Goal: Task Accomplishment & Management: Manage account settings

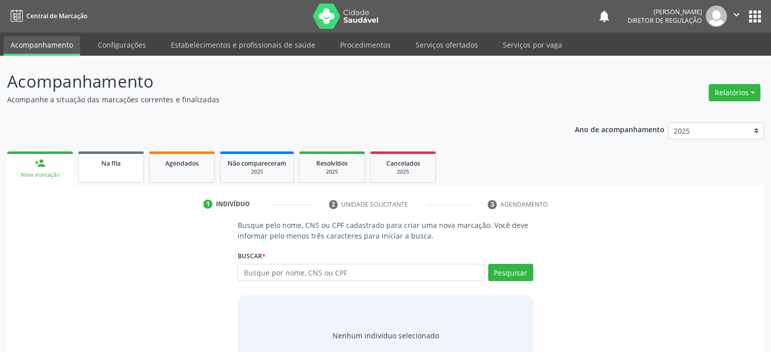
click at [117, 166] on span "Na fila" at bounding box center [110, 163] width 19 height 9
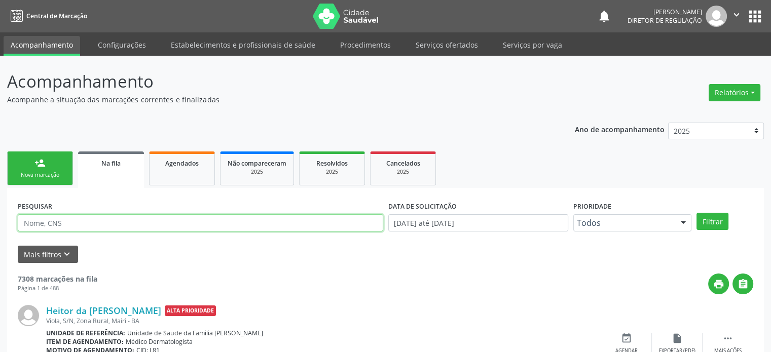
click at [54, 223] on input "text" at bounding box center [200, 222] width 365 height 17
click at [696, 213] on button "Filtrar" at bounding box center [712, 221] width 32 height 17
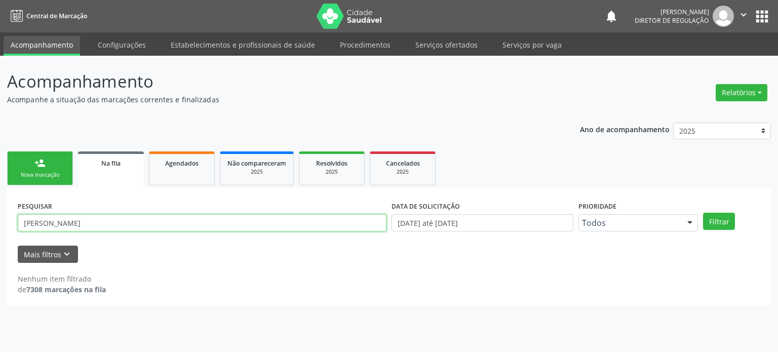
click at [54, 223] on input "[PERSON_NAME]" at bounding box center [202, 222] width 369 height 17
click at [703, 213] on button "Filtrar" at bounding box center [719, 221] width 32 height 17
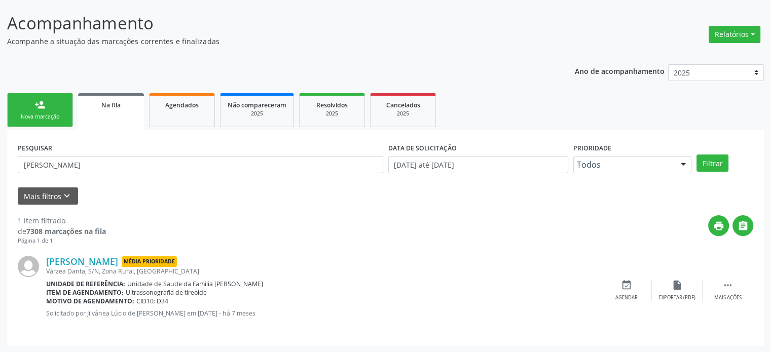
scroll to position [59, 0]
click at [117, 262] on link "[PERSON_NAME]" at bounding box center [82, 260] width 72 height 11
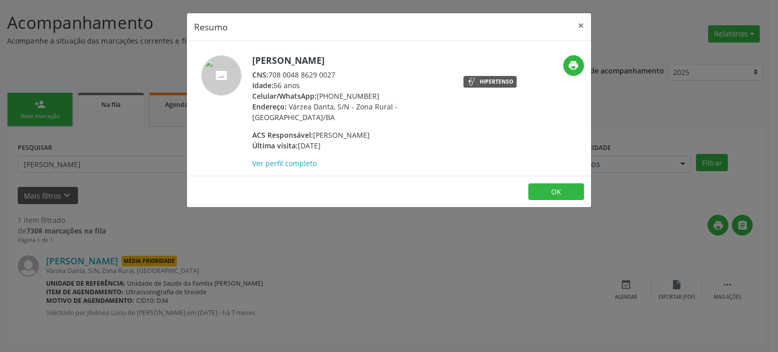
drag, startPoint x: 271, startPoint y: 74, endPoint x: 339, endPoint y: 74, distance: 68.9
click at [339, 74] on div "CNS: 708 0048 8629 0027" at bounding box center [350, 74] width 197 height 11
copy div "708 0048 8629 0027"
drag, startPoint x: 95, startPoint y: 136, endPoint x: 87, endPoint y: 167, distance: 32.1
click at [95, 137] on div "Resumo × [PERSON_NAME] CNS: 708 0048 8629 0027 Idade: 56 anos Celular/WhatsApp:…" at bounding box center [389, 176] width 778 height 352
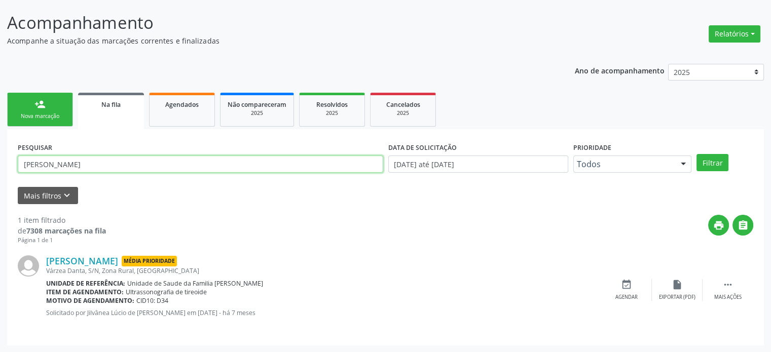
click at [86, 167] on input "[PERSON_NAME]" at bounding box center [200, 164] width 365 height 17
paste input "708 0048 8629 0027"
click at [74, 163] on input "708 0048 8629 0027" at bounding box center [200, 164] width 365 height 17
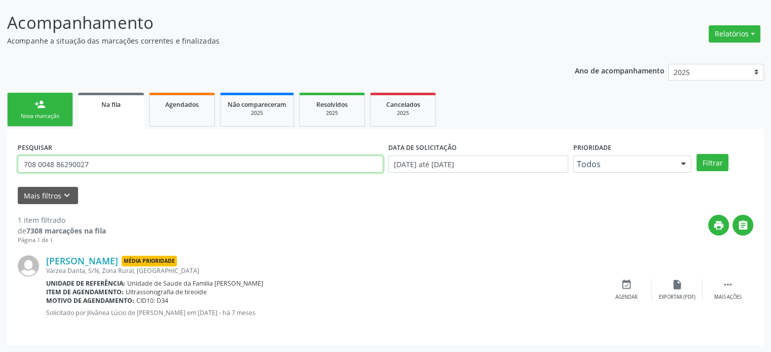
click at [58, 162] on input "708 0048 86290027" at bounding box center [200, 164] width 365 height 17
click at [56, 163] on input "708 0048 86290027" at bounding box center [200, 164] width 365 height 17
click at [38, 162] on input "708 004886290027" at bounding box center [200, 164] width 365 height 17
click at [38, 162] on input "708004886290027" at bounding box center [200, 164] width 365 height 17
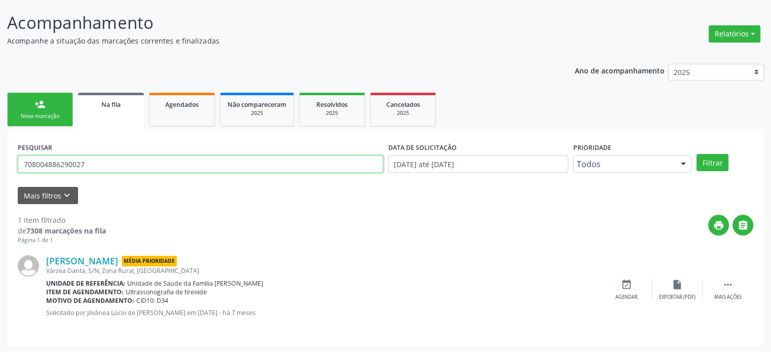
click at [103, 162] on input "708004886290027" at bounding box center [200, 164] width 365 height 17
type input "yeda"
click at [696, 154] on button "Filtrar" at bounding box center [712, 162] width 32 height 17
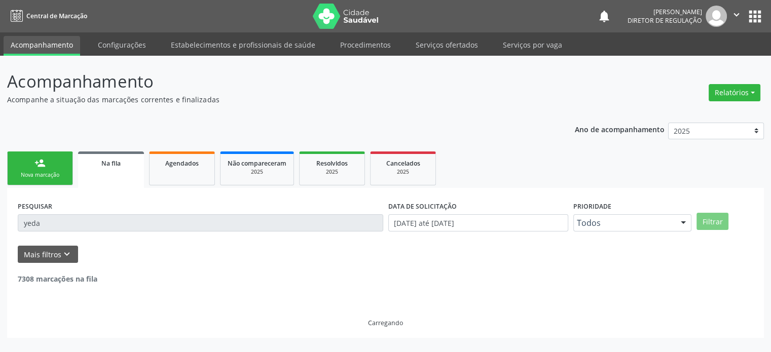
scroll to position [0, 0]
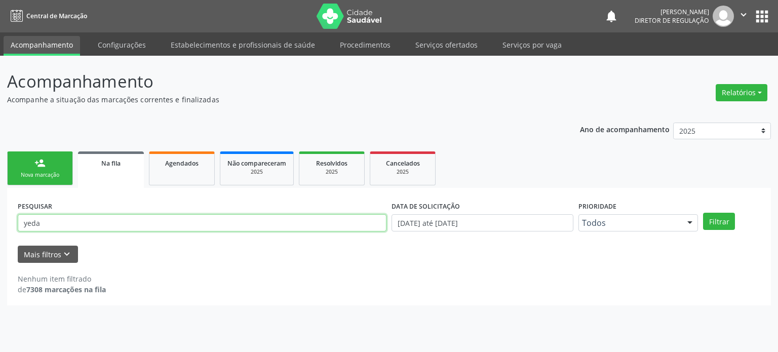
click at [53, 224] on input "yeda" at bounding box center [202, 222] width 369 height 17
type input "e"
type input "g"
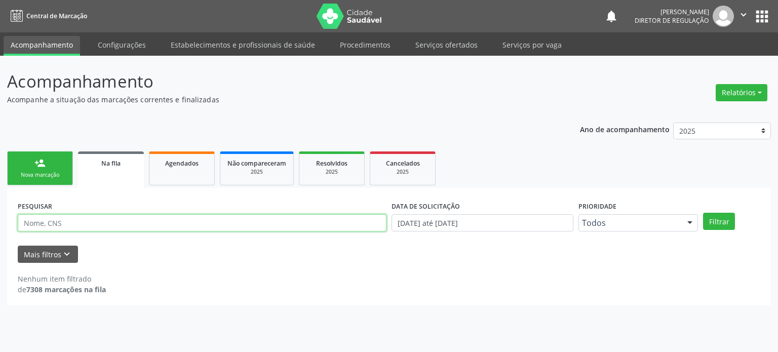
type input "g"
click at [703, 213] on button "Filtrar" at bounding box center [719, 221] width 32 height 17
click at [61, 223] on input "yeda" at bounding box center [202, 222] width 369 height 17
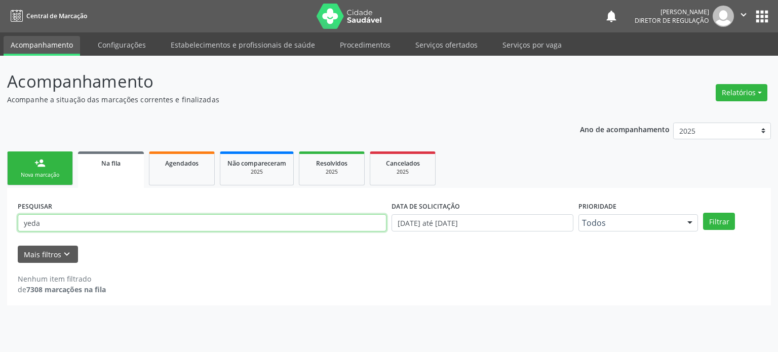
click at [61, 223] on input "yeda" at bounding box center [202, 222] width 369 height 17
type input "veyda"
click at [703, 213] on button "Filtrar" at bounding box center [719, 221] width 32 height 17
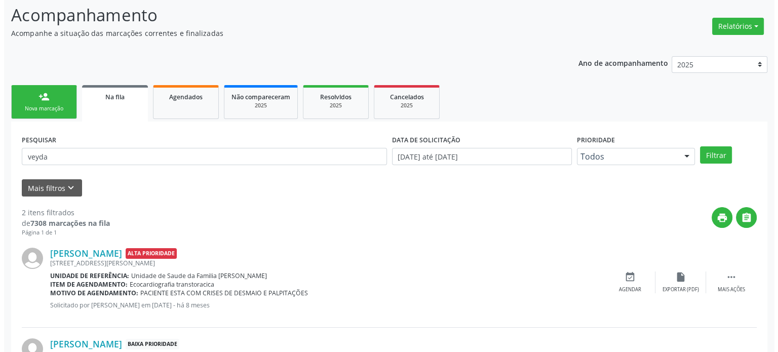
scroll to position [149, 0]
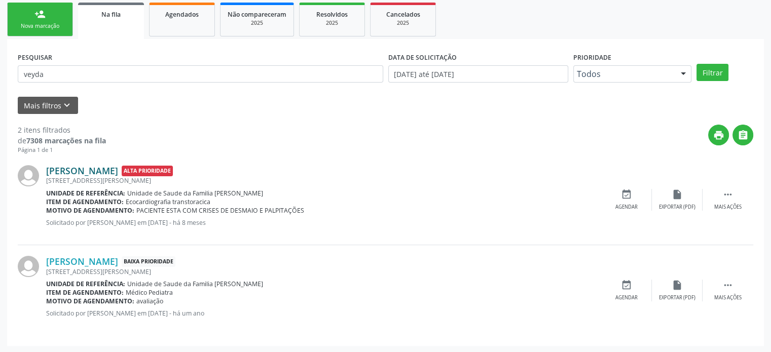
click at [79, 166] on link "[PERSON_NAME]" at bounding box center [82, 170] width 72 height 11
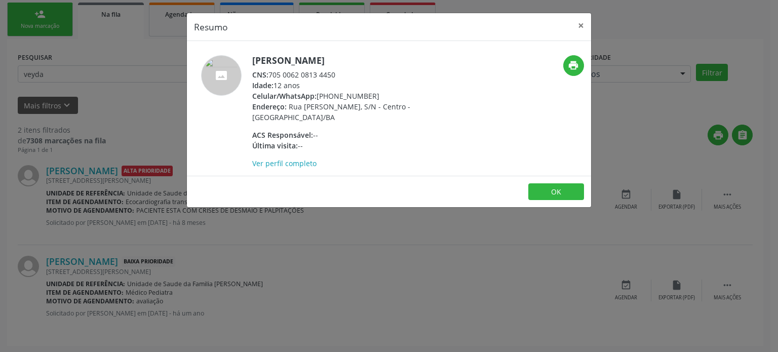
click at [138, 114] on div "Resumo × [PERSON_NAME] CNS: 705 0062 0813 4450 Idade: 12 anos Celular/WhatsApp:…" at bounding box center [389, 176] width 778 height 352
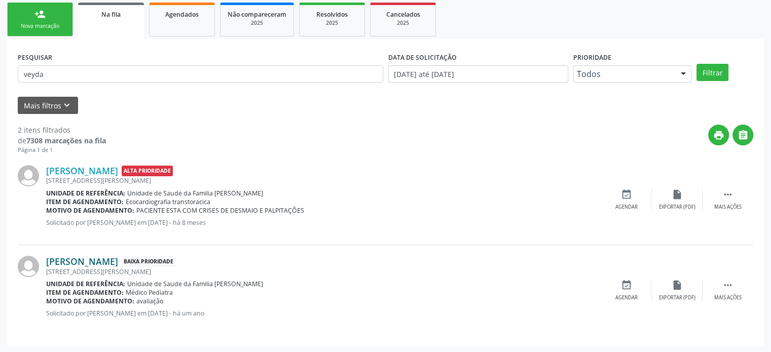
click at [118, 258] on link "[PERSON_NAME]" at bounding box center [82, 261] width 72 height 11
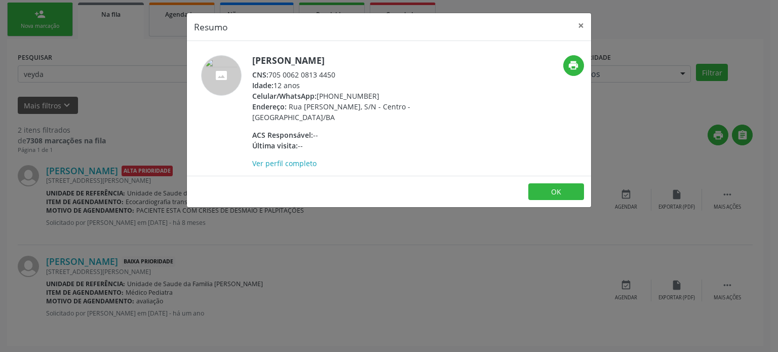
drag, startPoint x: 253, startPoint y: 60, endPoint x: 437, endPoint y: 60, distance: 183.9
click at [437, 60] on h5 "[PERSON_NAME]" at bounding box center [350, 60] width 197 height 11
copy h5 "[PERSON_NAME]"
click at [410, 110] on span "Rua [PERSON_NAME], S/N - Centro - [GEOGRAPHIC_DATA]/BA" at bounding box center [331, 112] width 158 height 20
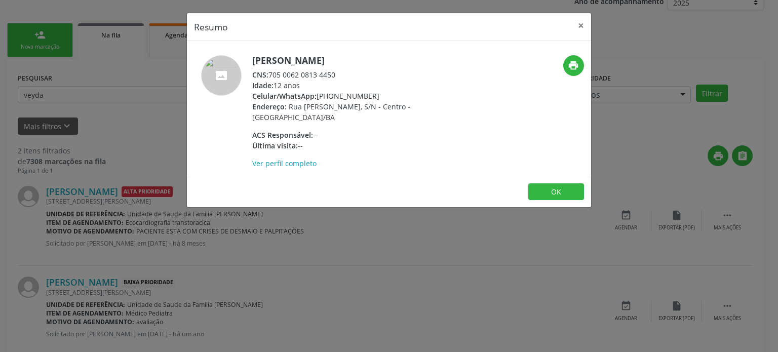
scroll to position [129, 0]
click at [579, 23] on button "×" at bounding box center [581, 25] width 20 height 25
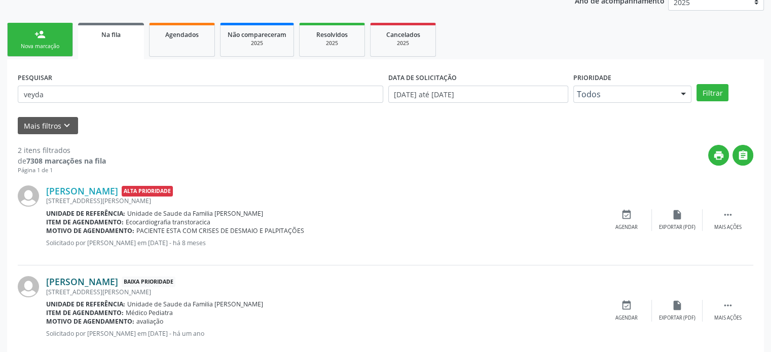
click at [87, 281] on link "[PERSON_NAME]" at bounding box center [82, 281] width 72 height 11
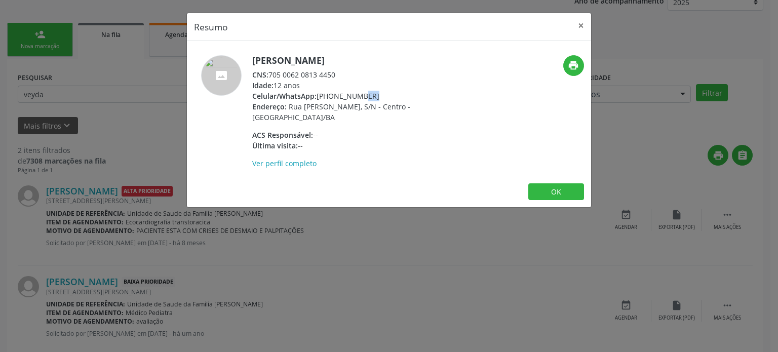
drag, startPoint x: 330, startPoint y: 93, endPoint x: 342, endPoint y: 93, distance: 12.2
click at [342, 93] on div "Celular/WhatsApp: [PHONE_NUMBER]" at bounding box center [350, 96] width 197 height 11
click at [570, 183] on button "OK" at bounding box center [557, 191] width 56 height 17
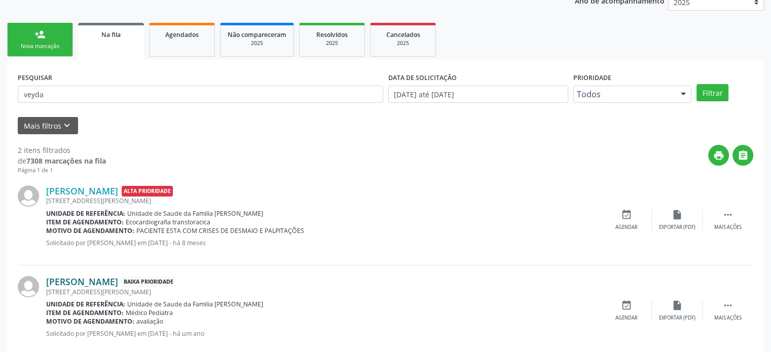
click at [118, 281] on link "[PERSON_NAME]" at bounding box center [82, 281] width 72 height 11
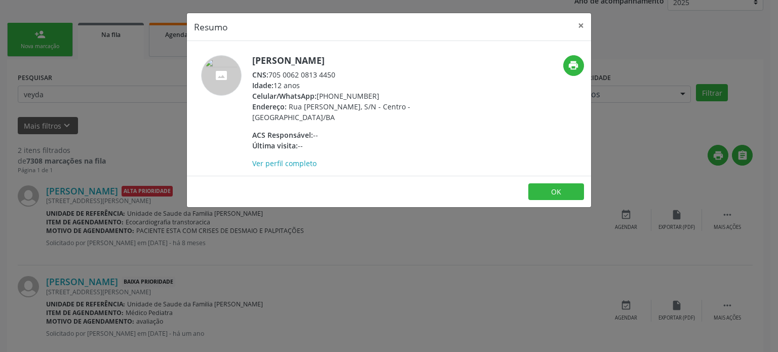
click at [343, 275] on div "Resumo × [PERSON_NAME] CNS: 705 0062 0813 4450 Idade: 12 anos Celular/WhatsApp:…" at bounding box center [389, 176] width 778 height 352
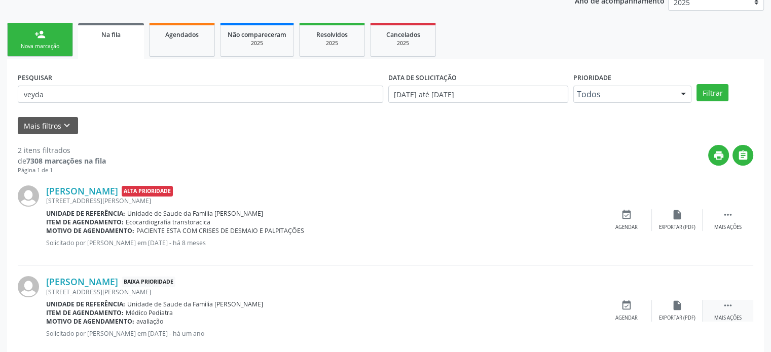
click at [732, 307] on icon "" at bounding box center [727, 305] width 11 height 11
click at [576, 306] on icon "print" at bounding box center [575, 305] width 11 height 11
click at [630, 303] on icon "cancel" at bounding box center [626, 305] width 11 height 11
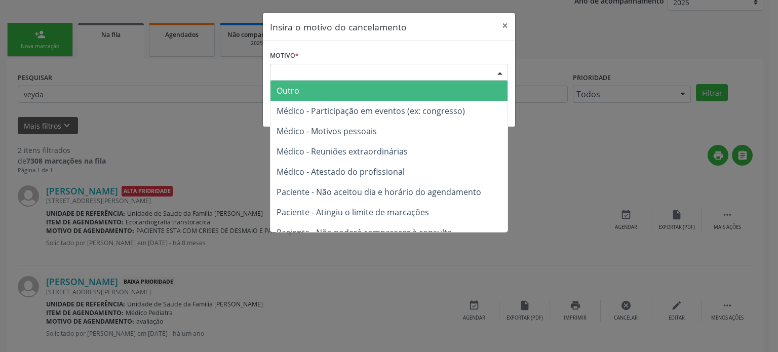
click at [345, 71] on div "Escolha o motivo" at bounding box center [389, 72] width 238 height 17
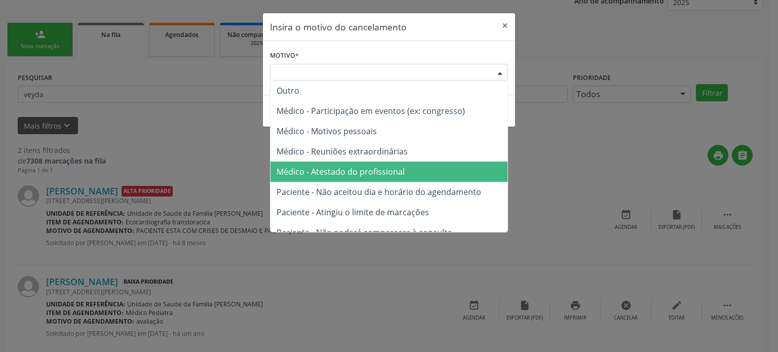
click at [351, 165] on span "Médico - Atestado do profissional" at bounding box center [389, 172] width 237 height 20
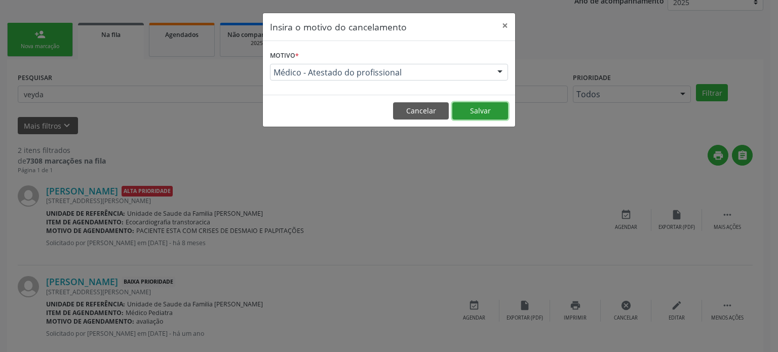
click at [475, 106] on button "Salvar" at bounding box center [480, 110] width 56 height 17
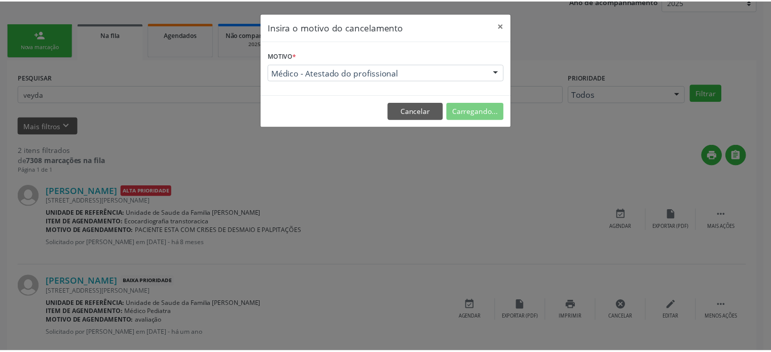
scroll to position [0, 0]
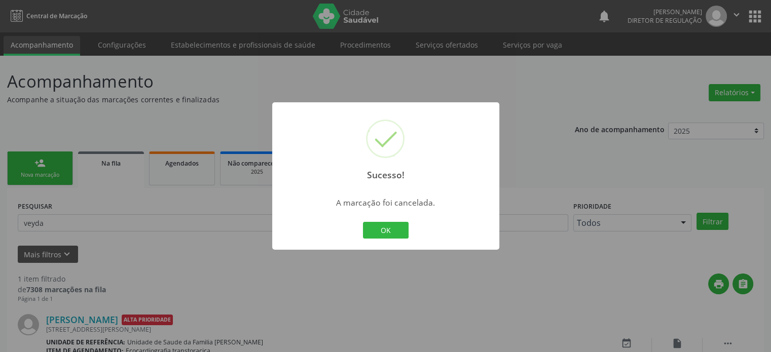
click at [6, 248] on div "Sucesso! × A marcação foi cancelada. OK Cancel" at bounding box center [385, 176] width 771 height 352
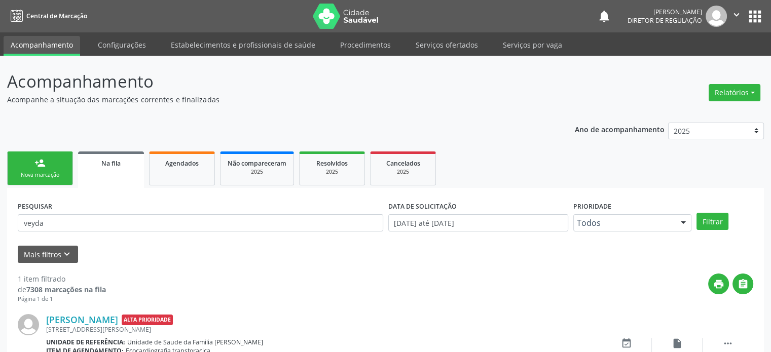
click at [174, 325] on div "[STREET_ADDRESS][PERSON_NAME]" at bounding box center [323, 329] width 555 height 9
click at [118, 320] on link "[PERSON_NAME]" at bounding box center [82, 319] width 72 height 11
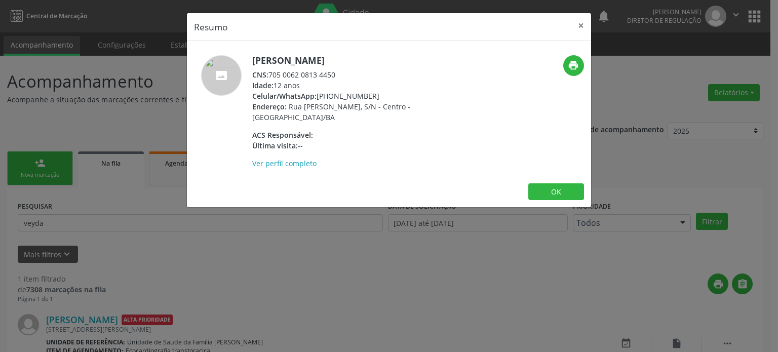
click at [100, 73] on div "Resumo × [PERSON_NAME] CNS: 705 0062 0813 4450 Idade: 12 anos Celular/WhatsApp:…" at bounding box center [389, 176] width 778 height 352
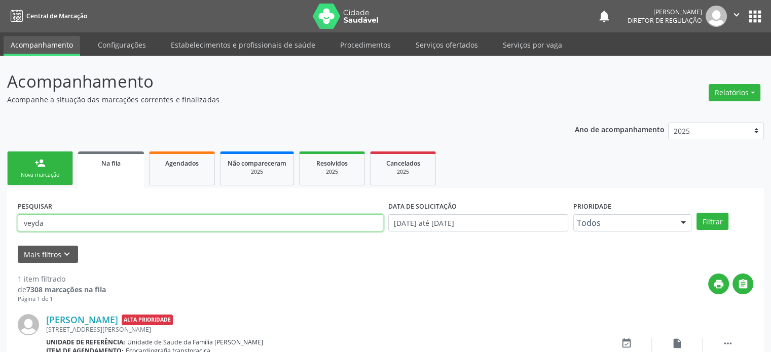
click at [74, 218] on input "veyda" at bounding box center [200, 222] width 365 height 17
type input "edineuza san"
click at [696, 213] on button "Filtrar" at bounding box center [712, 221] width 32 height 17
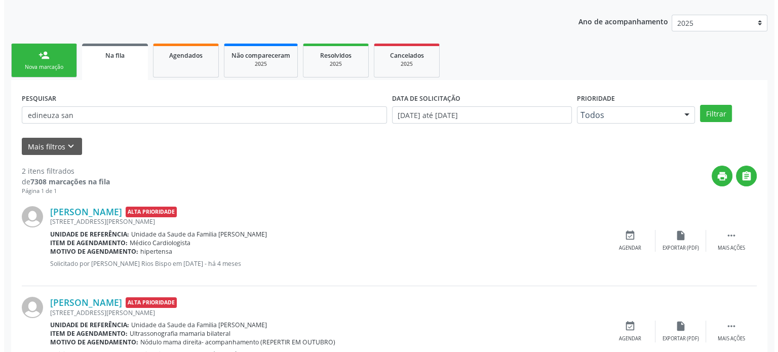
scroll to position [149, 0]
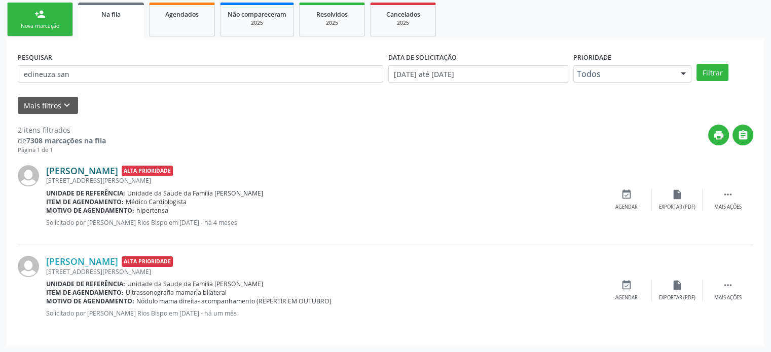
click at [118, 171] on link "[PERSON_NAME]" at bounding box center [82, 170] width 72 height 11
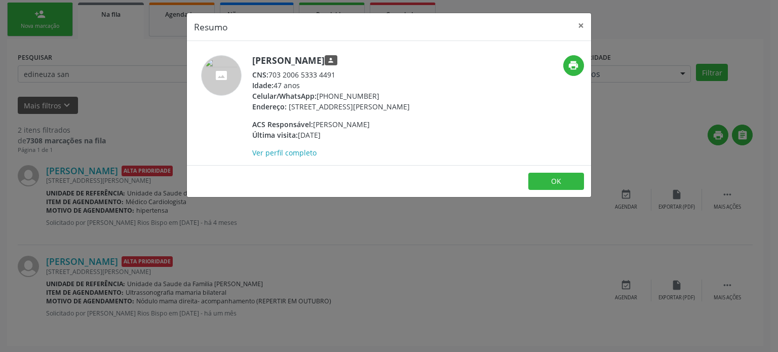
drag, startPoint x: 317, startPoint y: 95, endPoint x: 385, endPoint y: 97, distance: 67.9
click at [385, 97] on div "Celular/WhatsApp: [PHONE_NUMBER]" at bounding box center [331, 96] width 158 height 11
copy div "[PHONE_NUMBER]"
click at [77, 230] on div "Resumo × [PERSON_NAME] person CNS: 703 2006 5333 4491 Idade: 47 anos Celular/Wh…" at bounding box center [389, 176] width 778 height 352
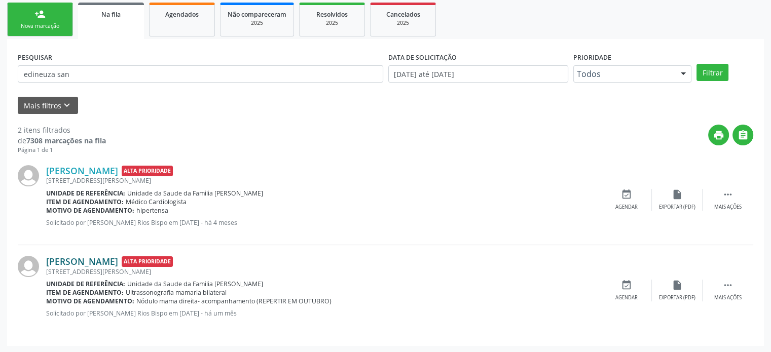
click at [109, 262] on link "[PERSON_NAME]" at bounding box center [82, 261] width 72 height 11
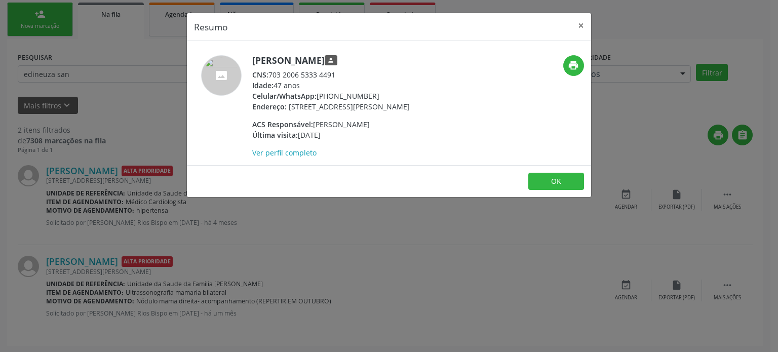
click at [384, 278] on div "Resumo × [PERSON_NAME] person CNS: 703 2006 5333 4491 Idade: 47 anos Celular/Wh…" at bounding box center [389, 176] width 778 height 352
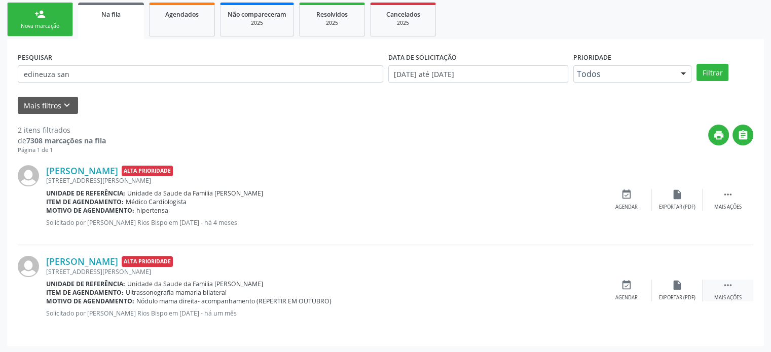
click at [728, 285] on icon "" at bounding box center [727, 285] width 11 height 11
click at [623, 291] on div "cancel Cancelar" at bounding box center [626, 291] width 51 height 22
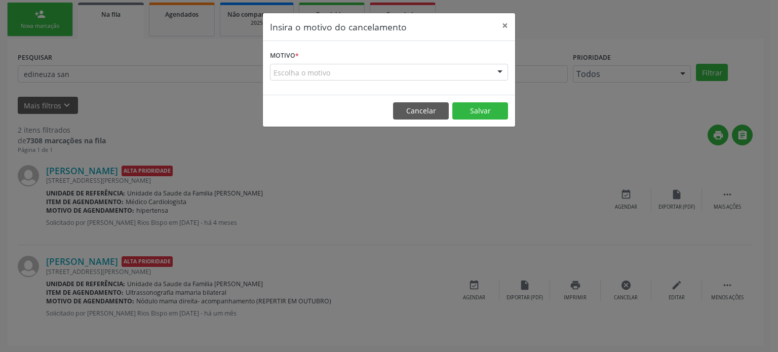
click at [324, 58] on form "Motivo * Escolha o motivo Outro Médico - Participação em eventos (ex: congresso…" at bounding box center [389, 64] width 238 height 32
click at [332, 74] on div "Escolha o motivo" at bounding box center [389, 72] width 238 height 17
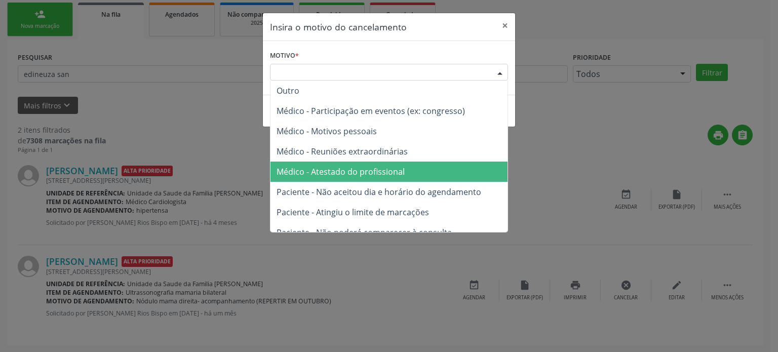
click at [362, 171] on span "Médico - Atestado do profissional" at bounding box center [341, 171] width 128 height 11
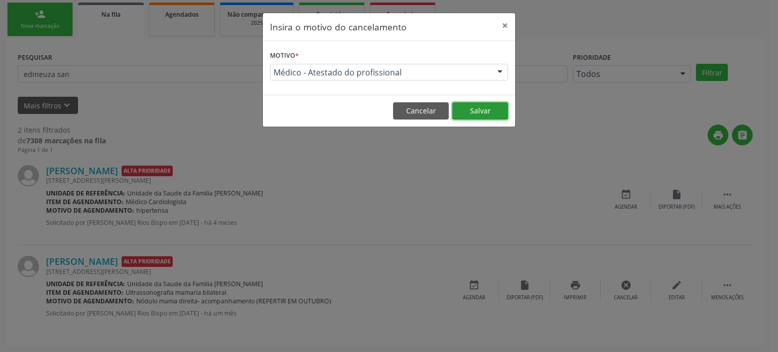
click at [480, 113] on button "Salvar" at bounding box center [480, 110] width 56 height 17
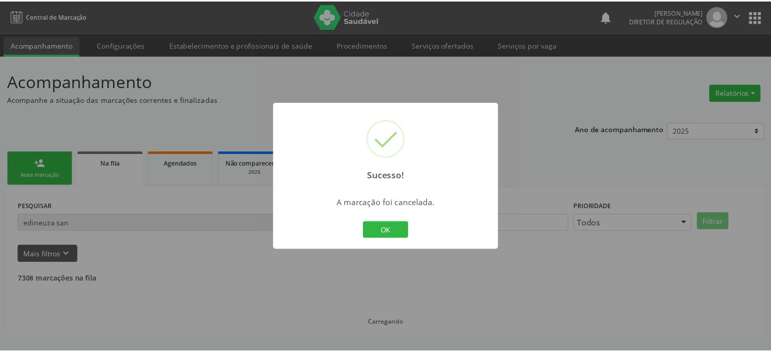
scroll to position [0, 0]
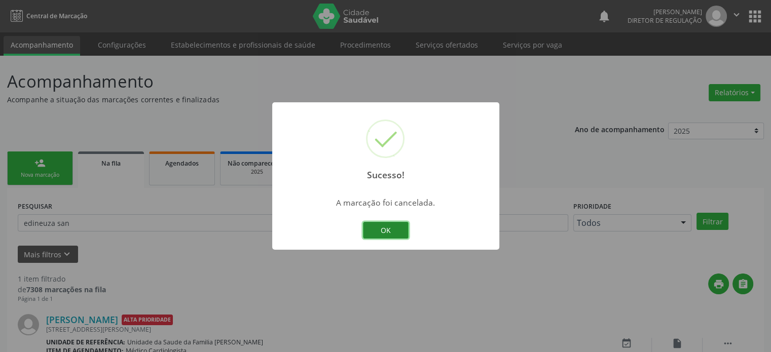
click at [388, 228] on button "OK" at bounding box center [386, 230] width 46 height 17
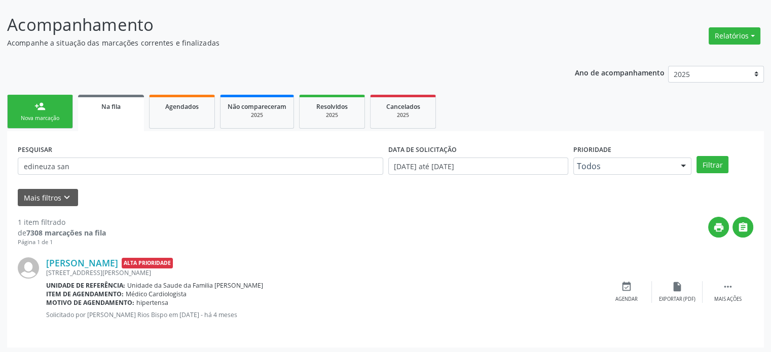
scroll to position [59, 0]
